Goal: Information Seeking & Learning: Learn about a topic

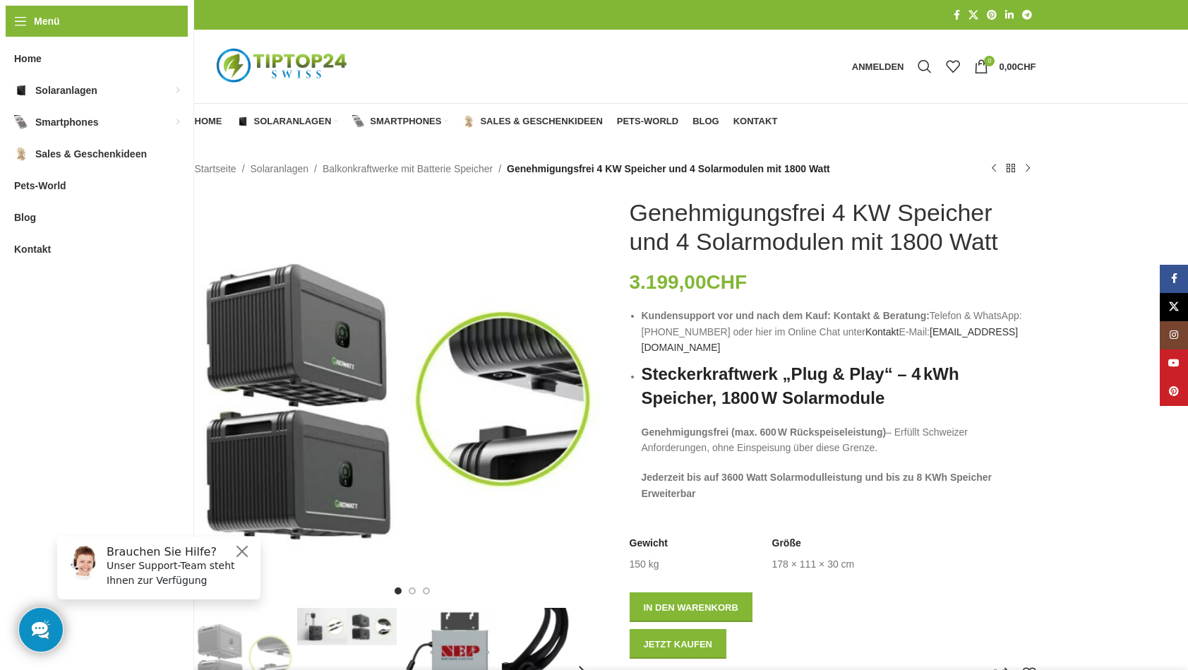
click at [726, 216] on h1 "Genehmigungsfrei 4 KW Speicher und 4 Solarmodulen mit 1800 Watt" at bounding box center [833, 227] width 407 height 58
click at [474, 235] on img "1 / 7" at bounding box center [398, 401] width 407 height 407
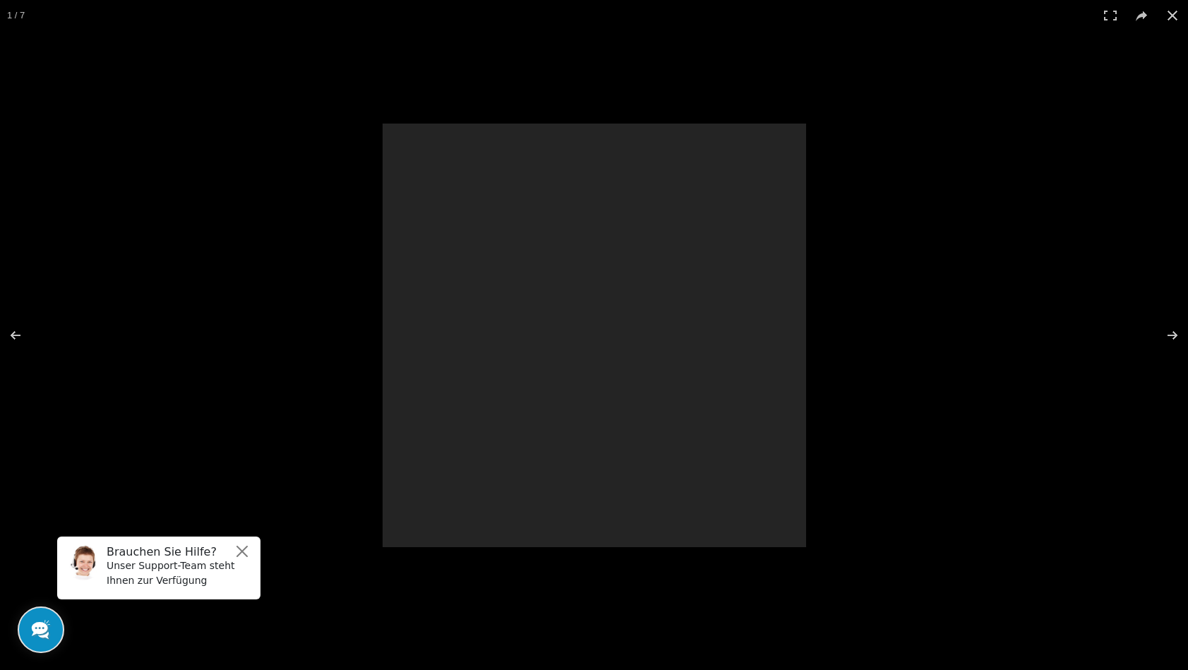
click at [474, 235] on div at bounding box center [595, 336] width 424 height 424
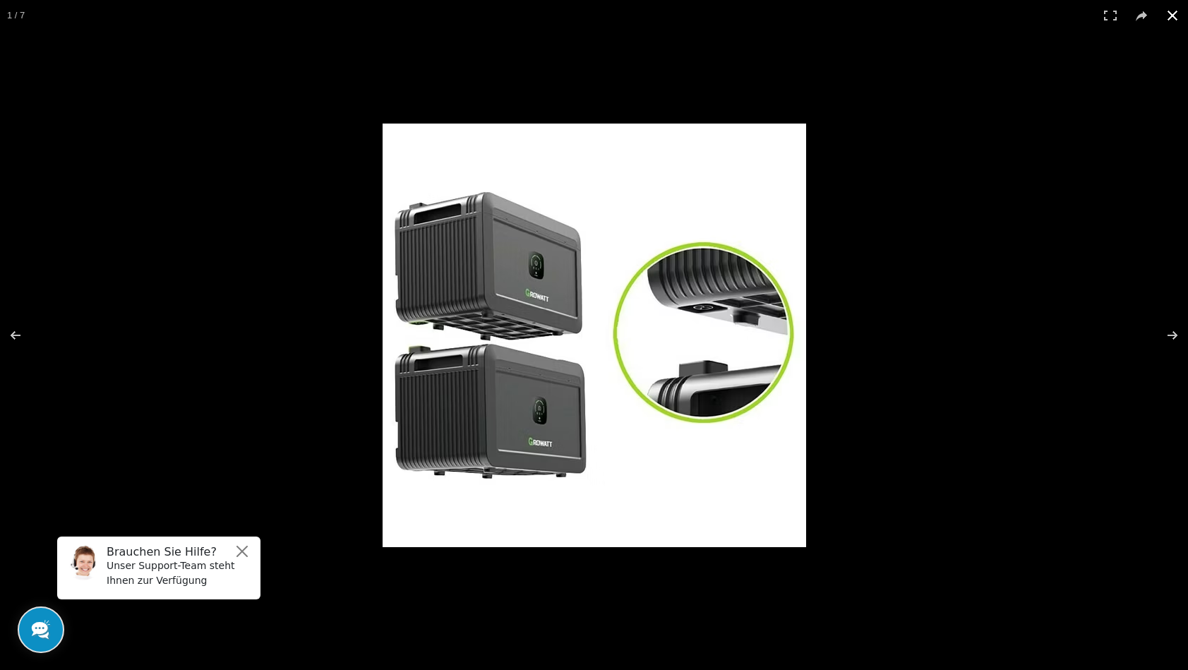
click at [330, 199] on div at bounding box center [594, 335] width 1188 height 670
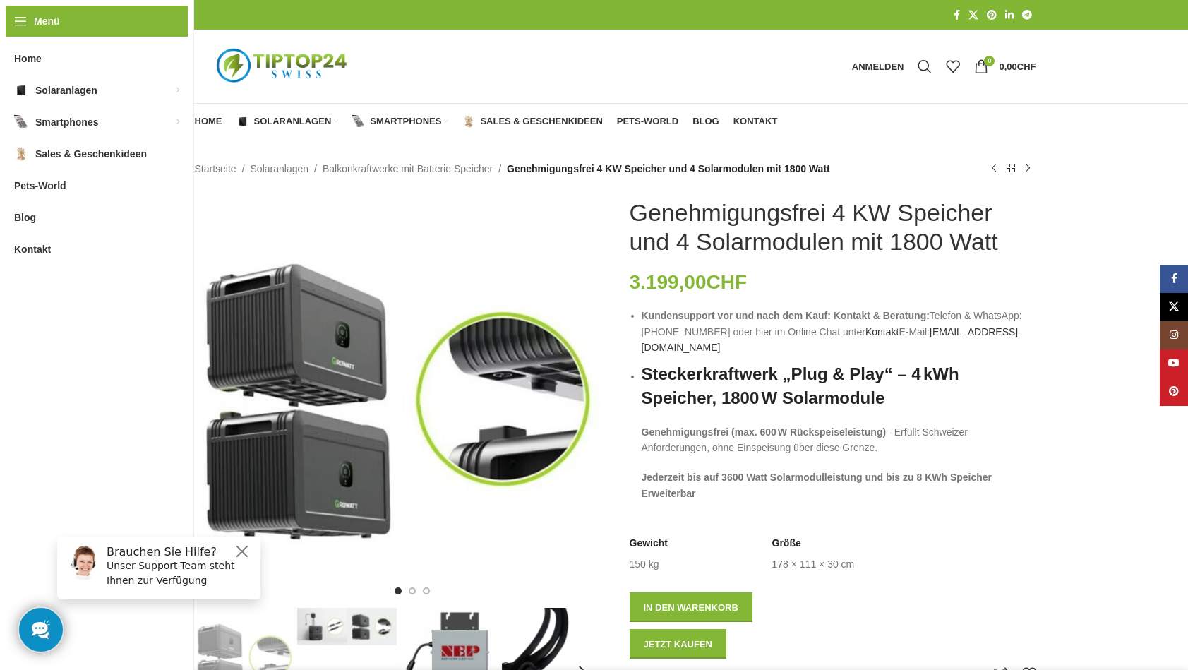
click at [723, 337] on li "Kundensupport vor und nach dem Kauf: Kontakt & Beratung: Telefon & WhatsApp: +4…" at bounding box center [839, 331] width 395 height 47
click at [719, 331] on li "Kundensupport vor und nach dem Kauf: Kontakt & Beratung: Telefon & WhatsApp: +4…" at bounding box center [839, 331] width 395 height 47
click at [773, 275] on div "3.199,00 CHF" at bounding box center [833, 282] width 407 height 24
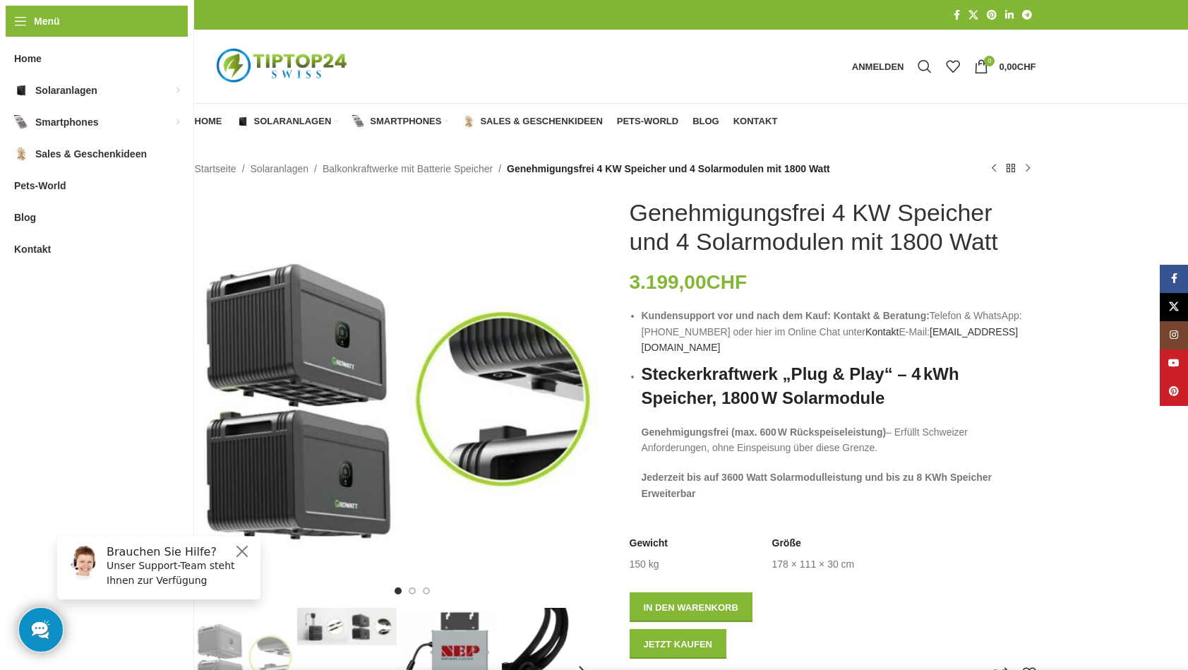
click at [773, 275] on div "3.199,00 CHF" at bounding box center [833, 282] width 407 height 24
click at [241, 551] on button "Close" at bounding box center [242, 551] width 17 height 17
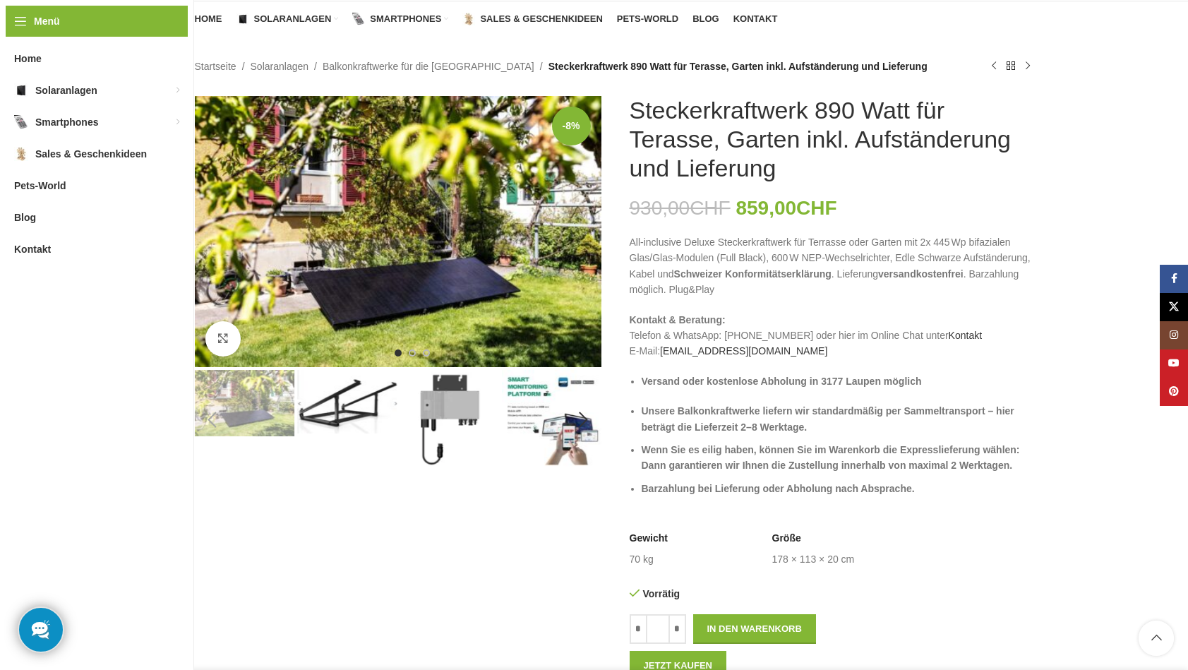
scroll to position [101, 0]
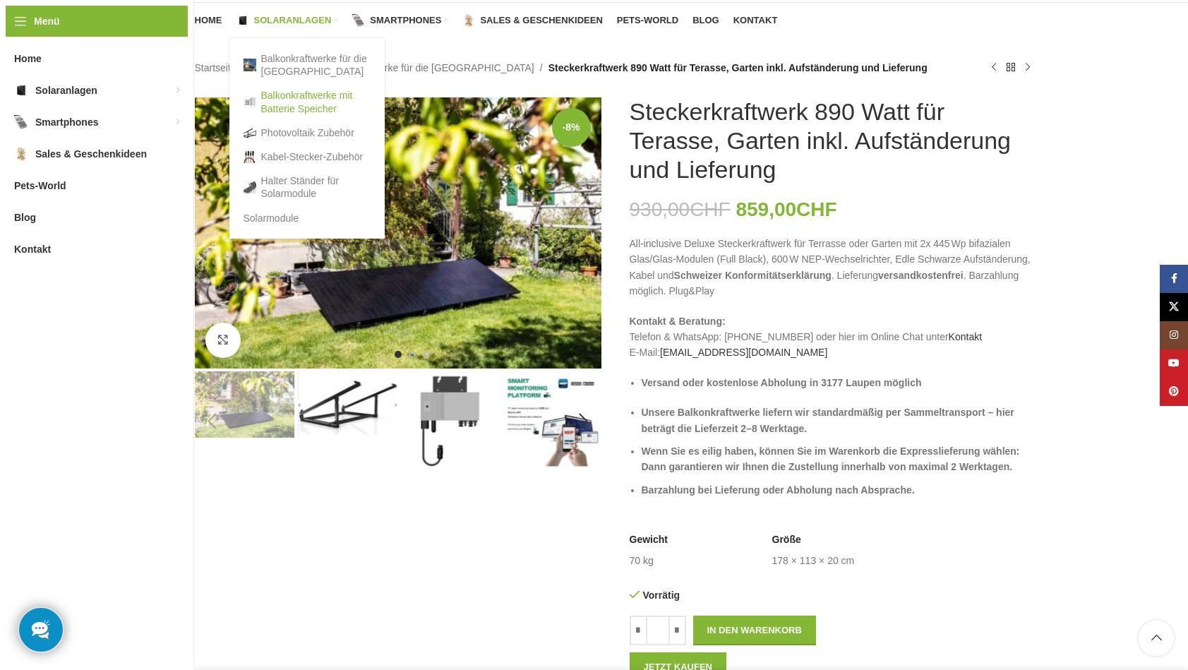
click at [282, 100] on link "Balkonkraftwerke mit Batterie Speicher" at bounding box center [307, 101] width 127 height 37
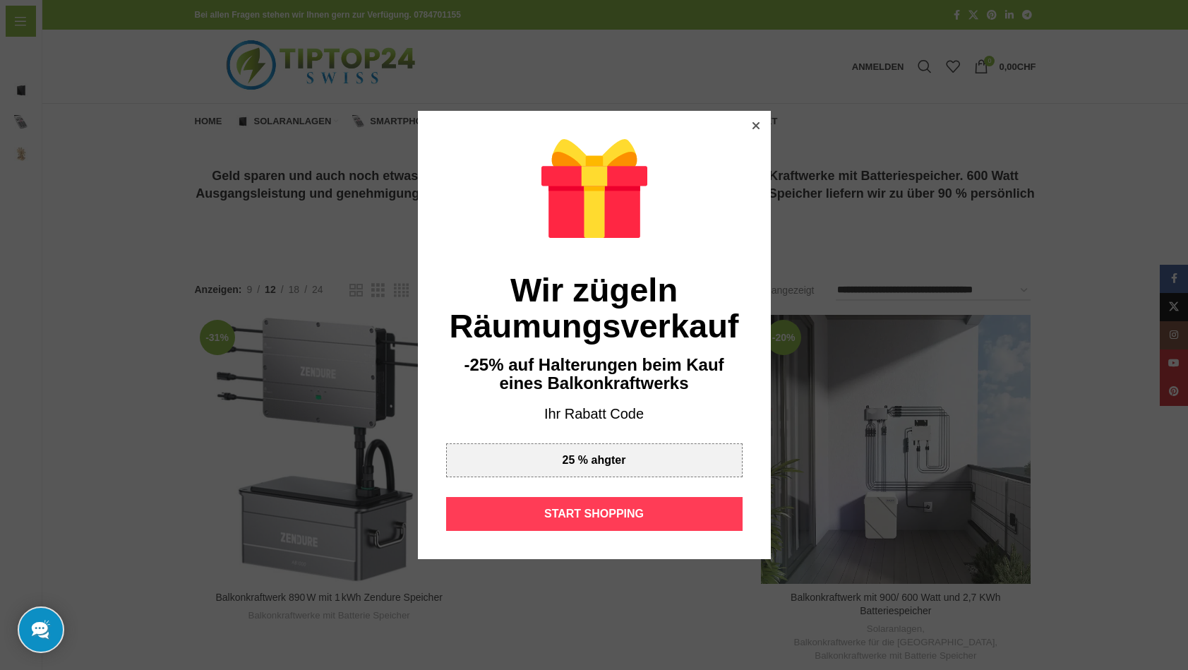
click at [584, 511] on div "START SHOPPING" at bounding box center [594, 514] width 296 height 34
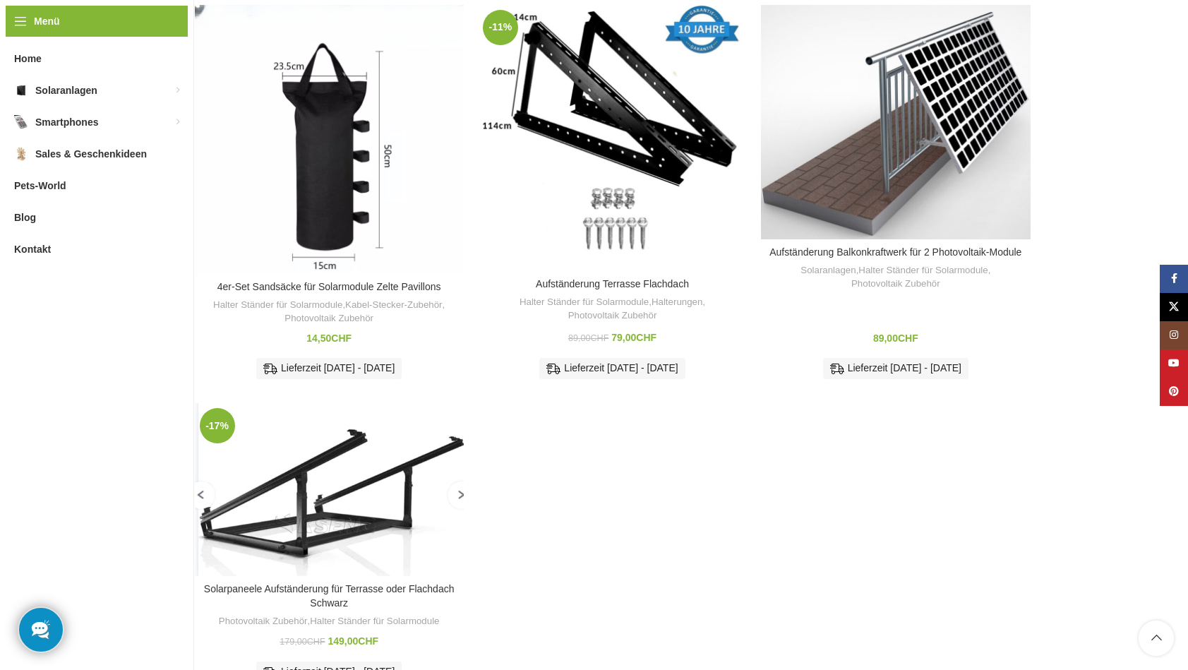
scroll to position [157, 0]
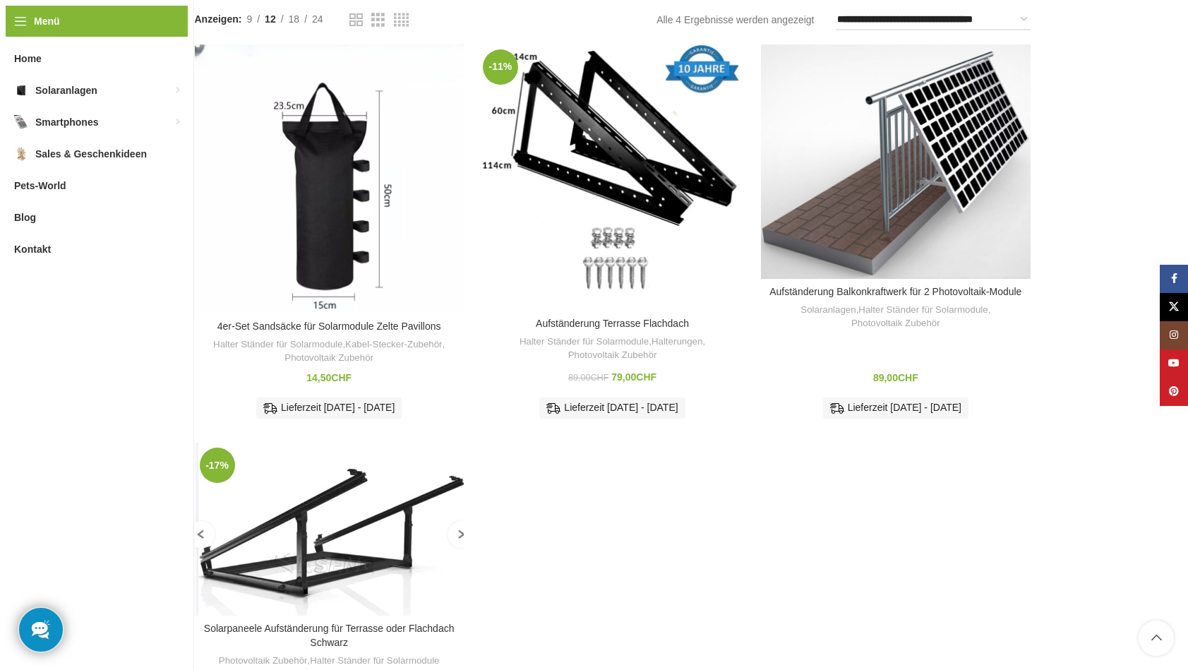
click at [798, 351] on div "Aufständerung Balkonkraftwerk für 2 Photovoltaik-Module Solaranlagen , Halter S…" at bounding box center [895, 357] width 269 height 141
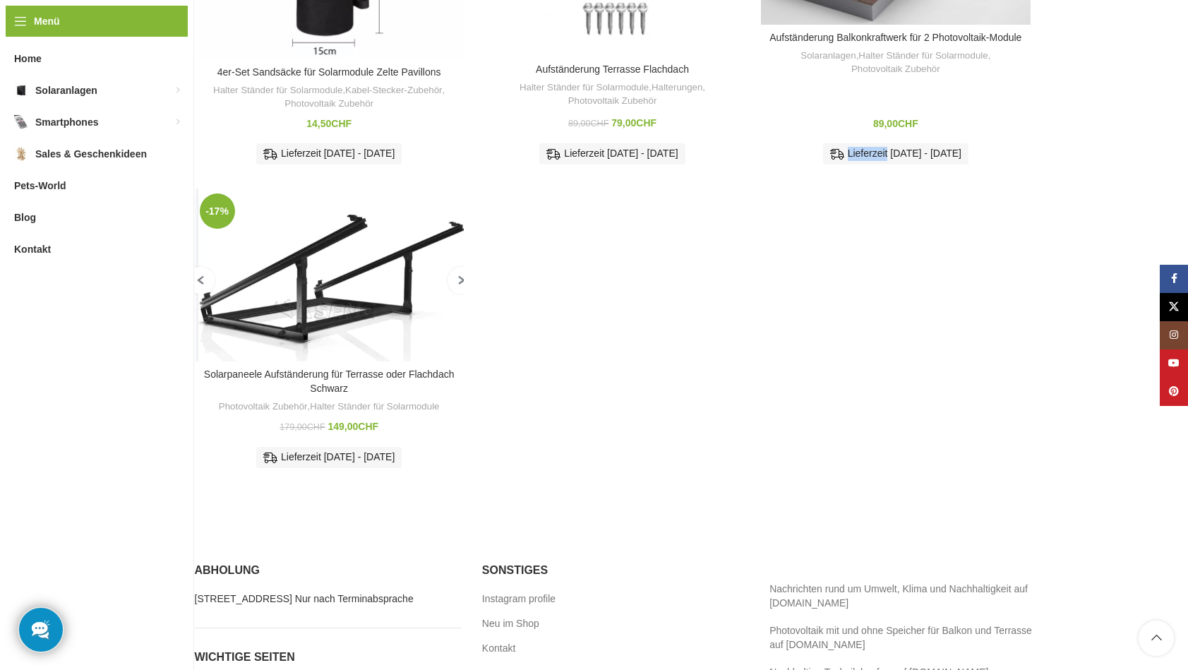
scroll to position [412, 0]
click at [353, 237] on img "Solarpaneele Aufständerung für Terrasse oder Flachdach Schwarz" at bounding box center [329, 274] width 269 height 173
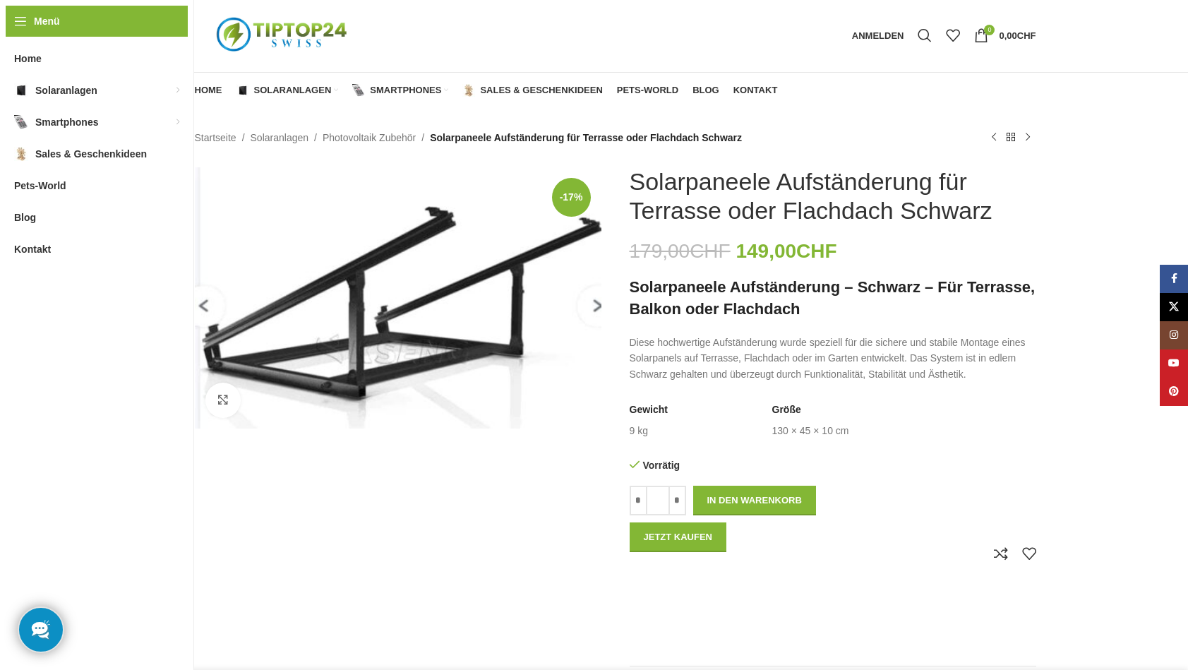
scroll to position [32, 0]
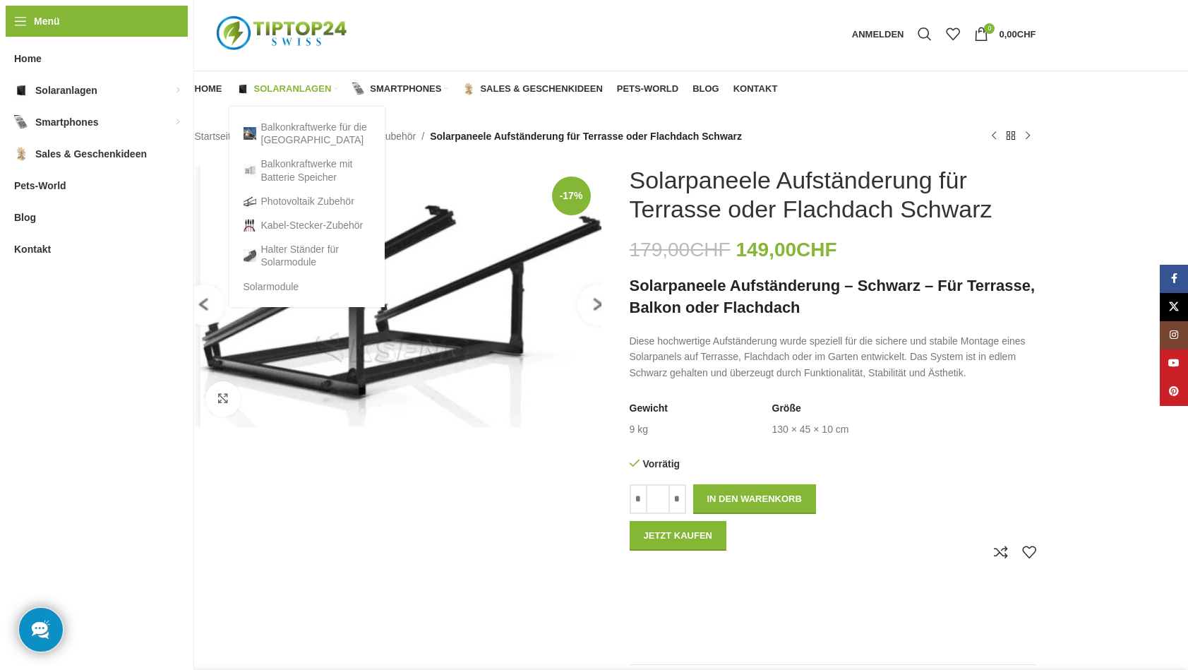
click at [284, 91] on span "Solaranlagen" at bounding box center [293, 88] width 78 height 11
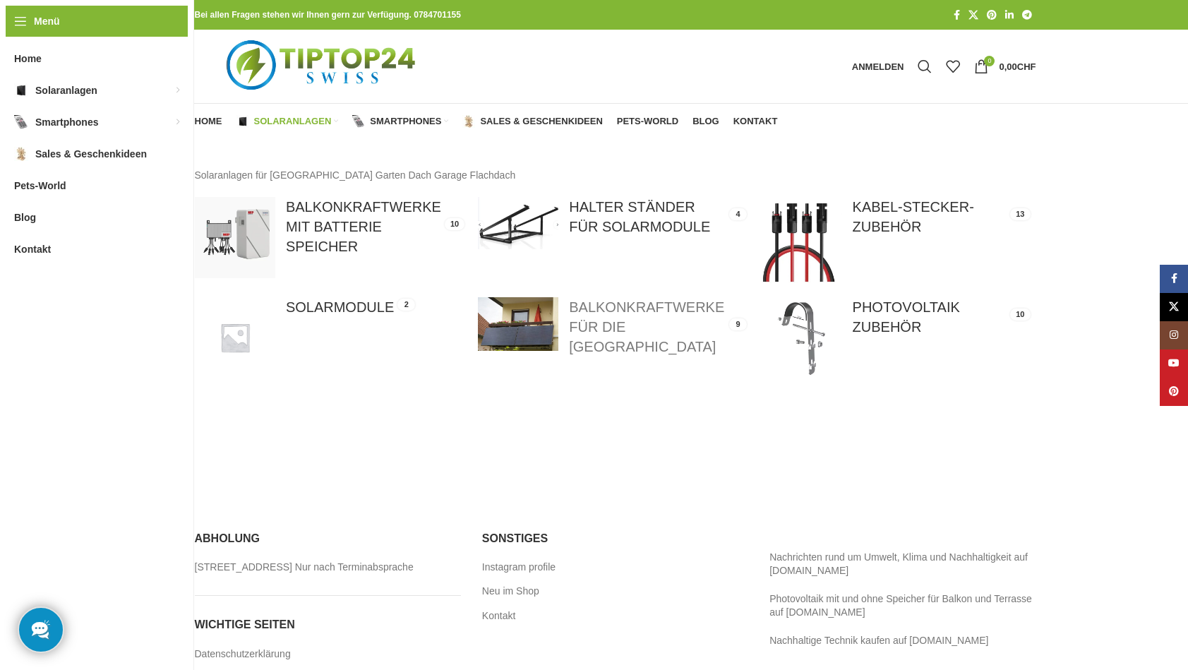
click at [610, 306] on link at bounding box center [612, 326] width 269 height 59
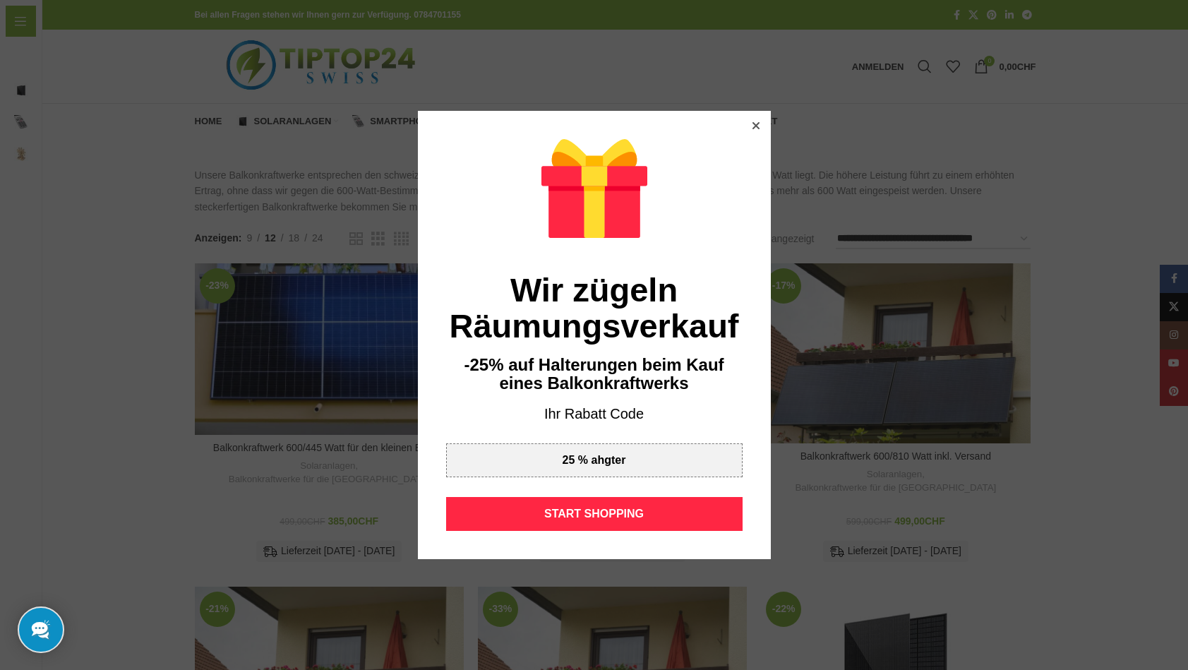
click at [752, 121] on div at bounding box center [756, 125] width 13 height 13
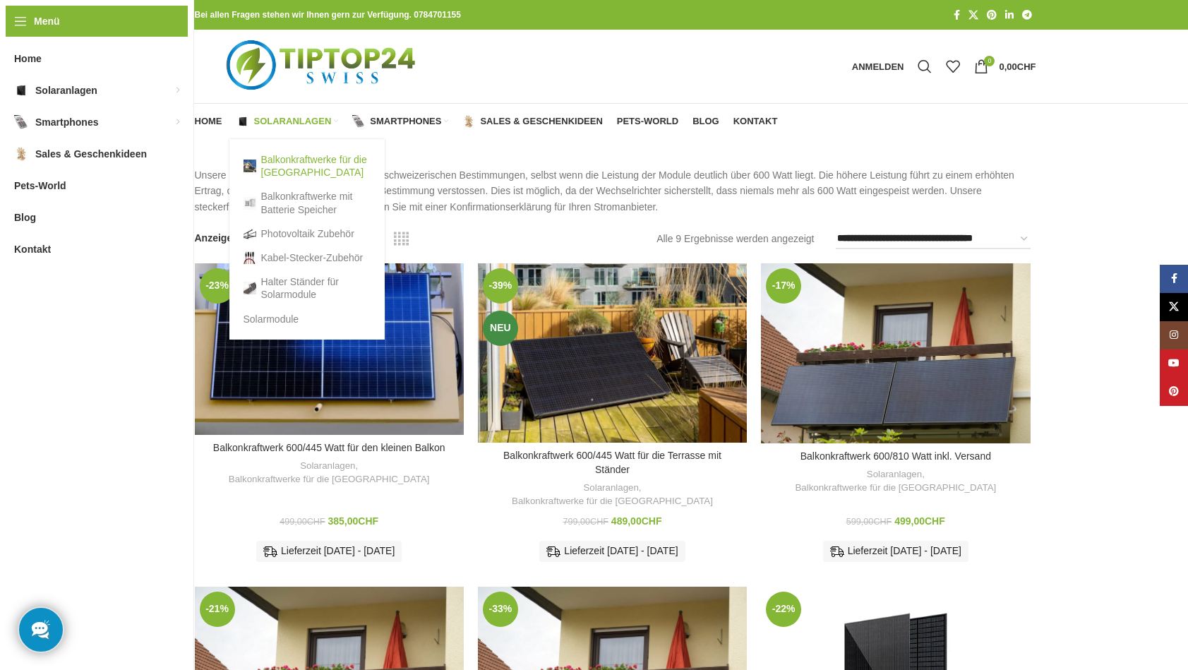
click at [287, 158] on link "Balkonkraftwerke für die [GEOGRAPHIC_DATA]" at bounding box center [307, 166] width 127 height 37
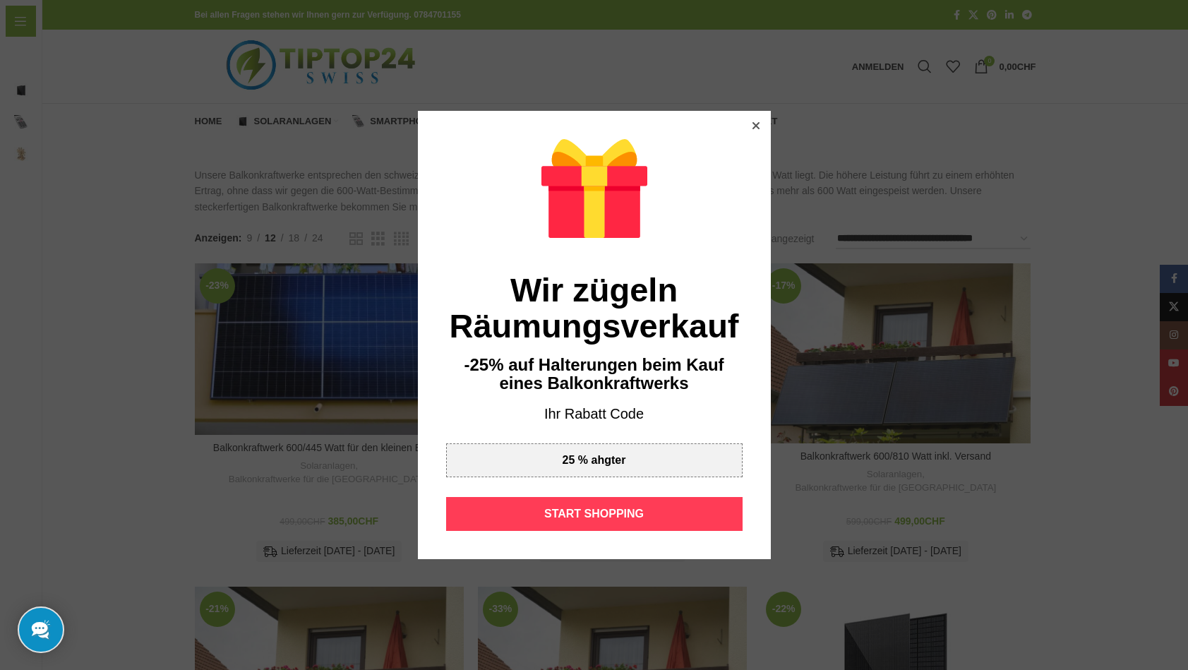
click at [581, 513] on div "START SHOPPING" at bounding box center [594, 514] width 296 height 34
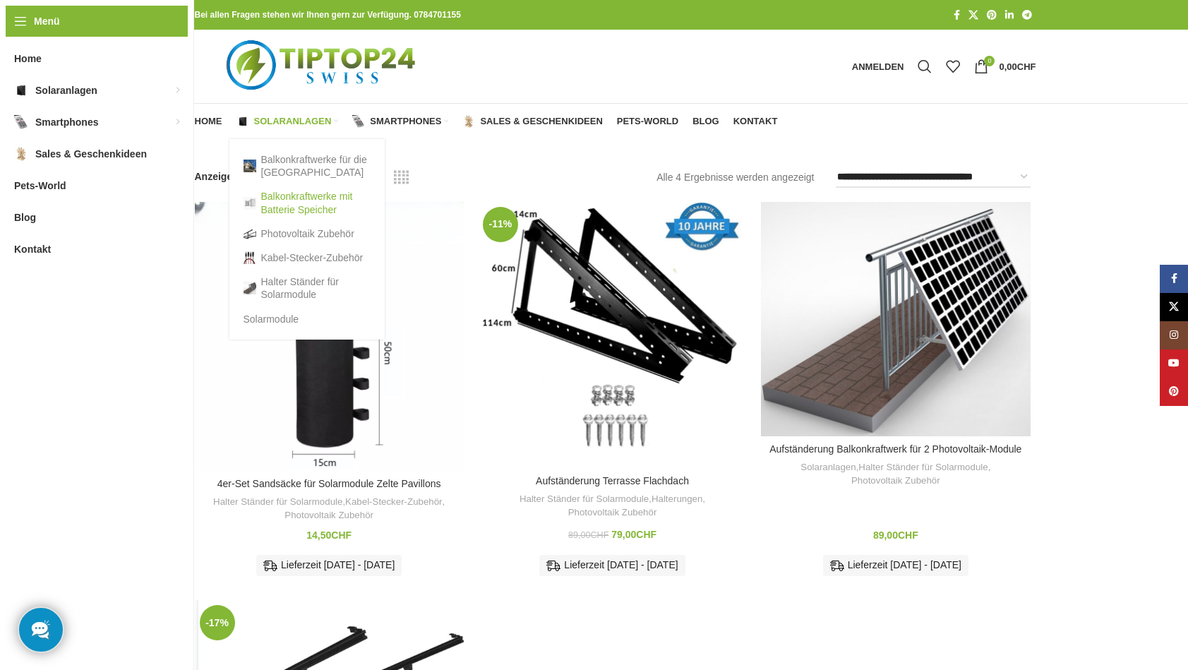
click at [284, 198] on link "Balkonkraftwerke mit Batterie Speicher" at bounding box center [307, 202] width 127 height 37
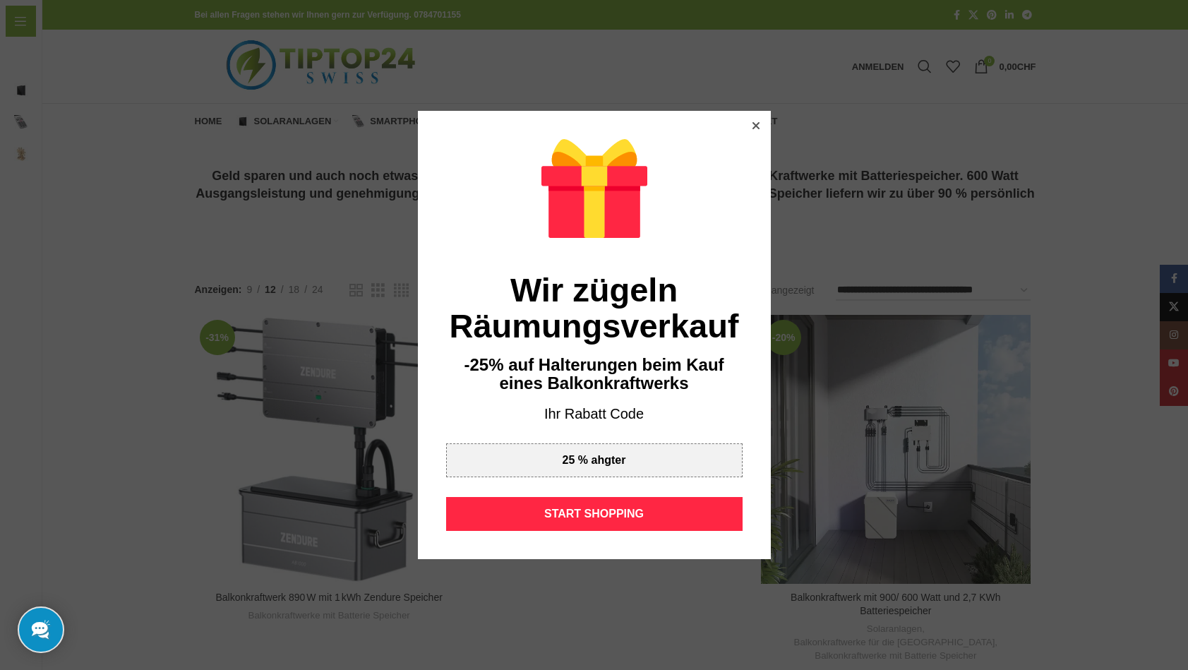
click at [755, 126] on icon at bounding box center [755, 125] width 7 height 7
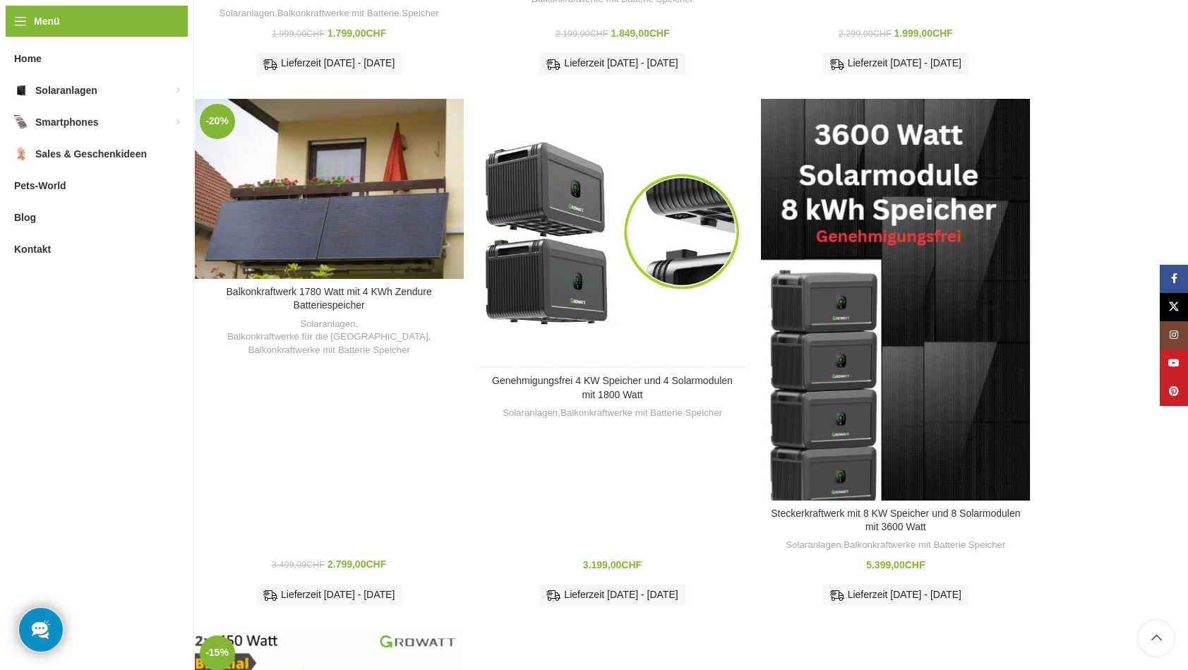
scroll to position [1041, 0]
click at [624, 376] on link "Genehmigungsfrei 4 KW Speicher und 4 Solarmodulen mit 1800 Watt" at bounding box center [612, 388] width 241 height 25
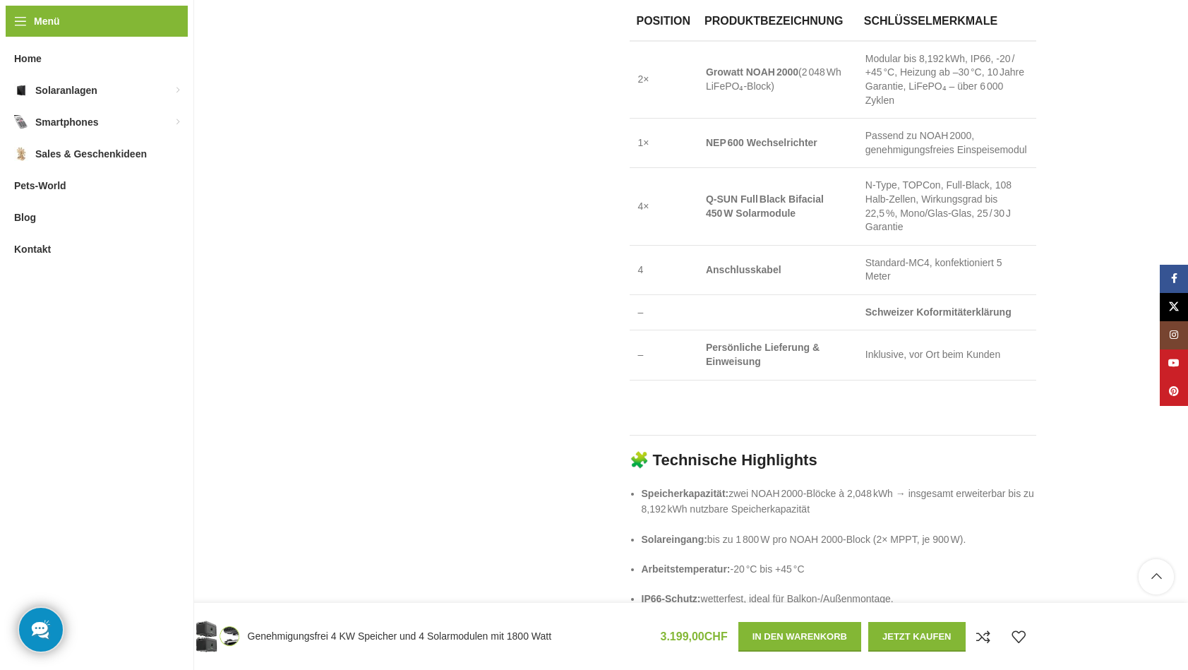
scroll to position [1271, 0]
